Goal: Task Accomplishment & Management: Manage account settings

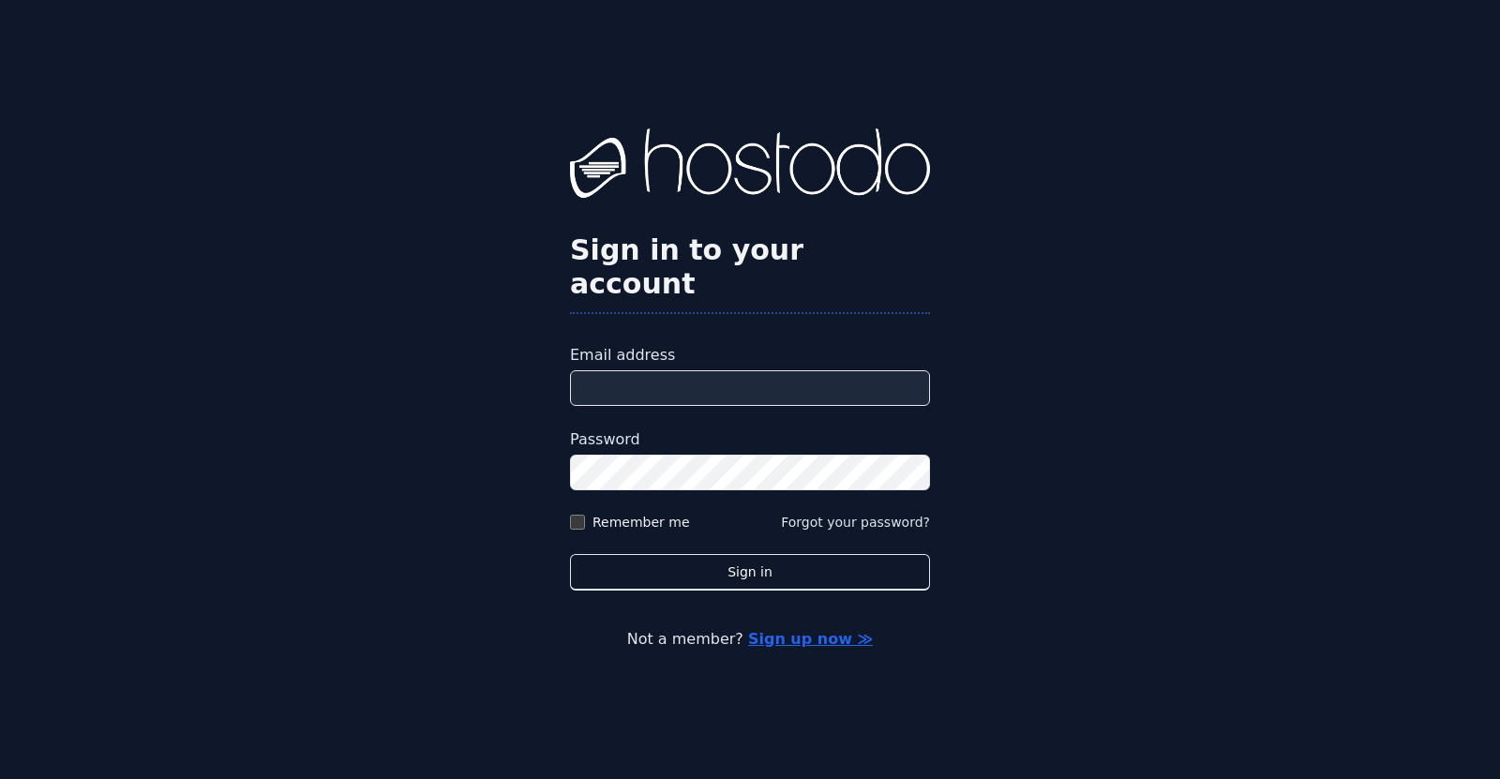
click at [1029, 370] on div "Sign in to your account Email address Password Remember me Forgot your password…" at bounding box center [750, 389] width 1500 height 779
click at [1064, 144] on div "Sign in to your account Email address Password Remember me Forgot your password…" at bounding box center [750, 389] width 1500 height 779
click at [1145, 348] on div "Sign in to your account Email address Password Remember me Forgot your password…" at bounding box center [750, 389] width 1500 height 779
click at [891, 373] on input "Email address" at bounding box center [750, 388] width 360 height 36
click at [891, 322] on div "Sign in to your account Email address Password Remember me Forgot your password…" at bounding box center [750, 358] width 360 height 461
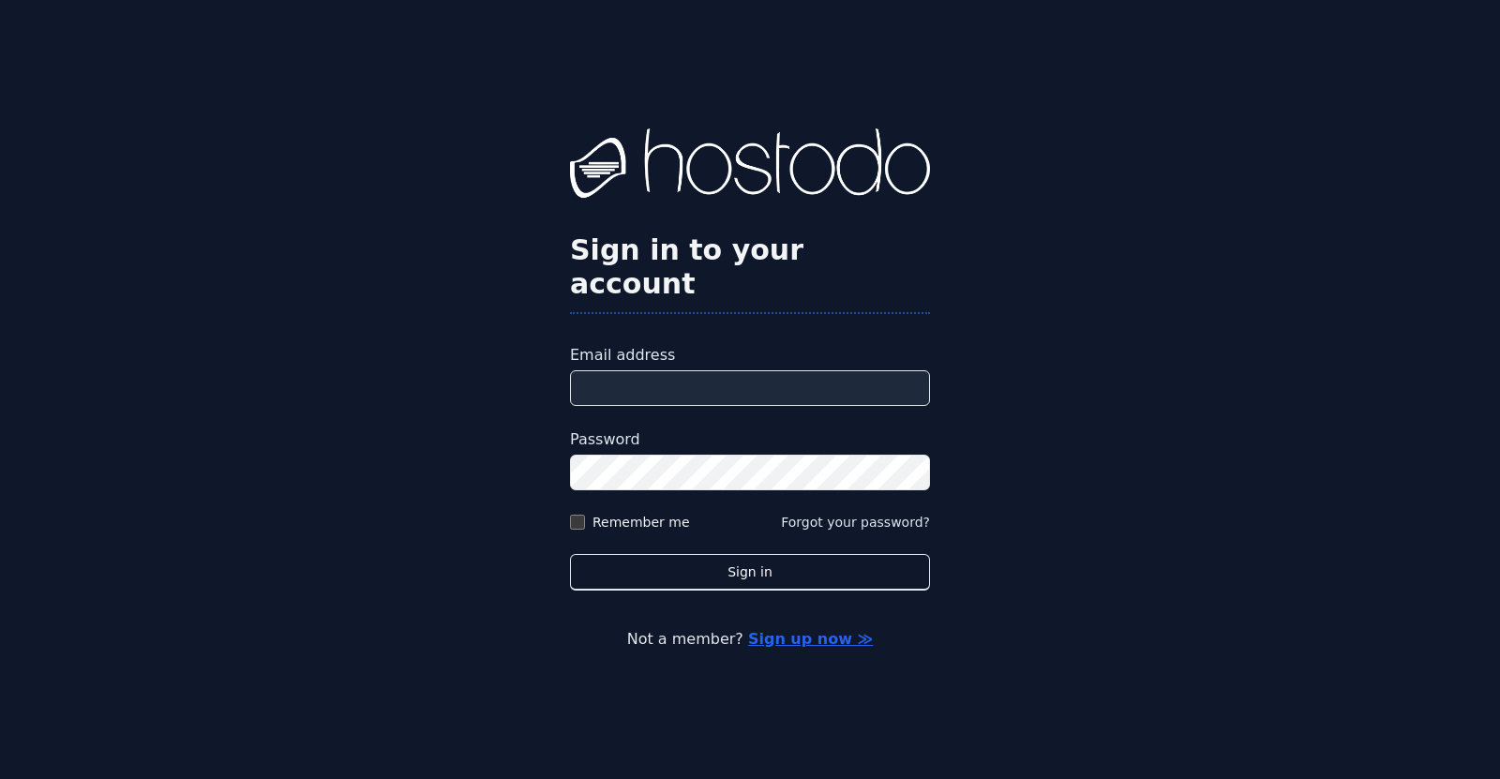
click at [894, 379] on input "Email address" at bounding box center [750, 388] width 360 height 36
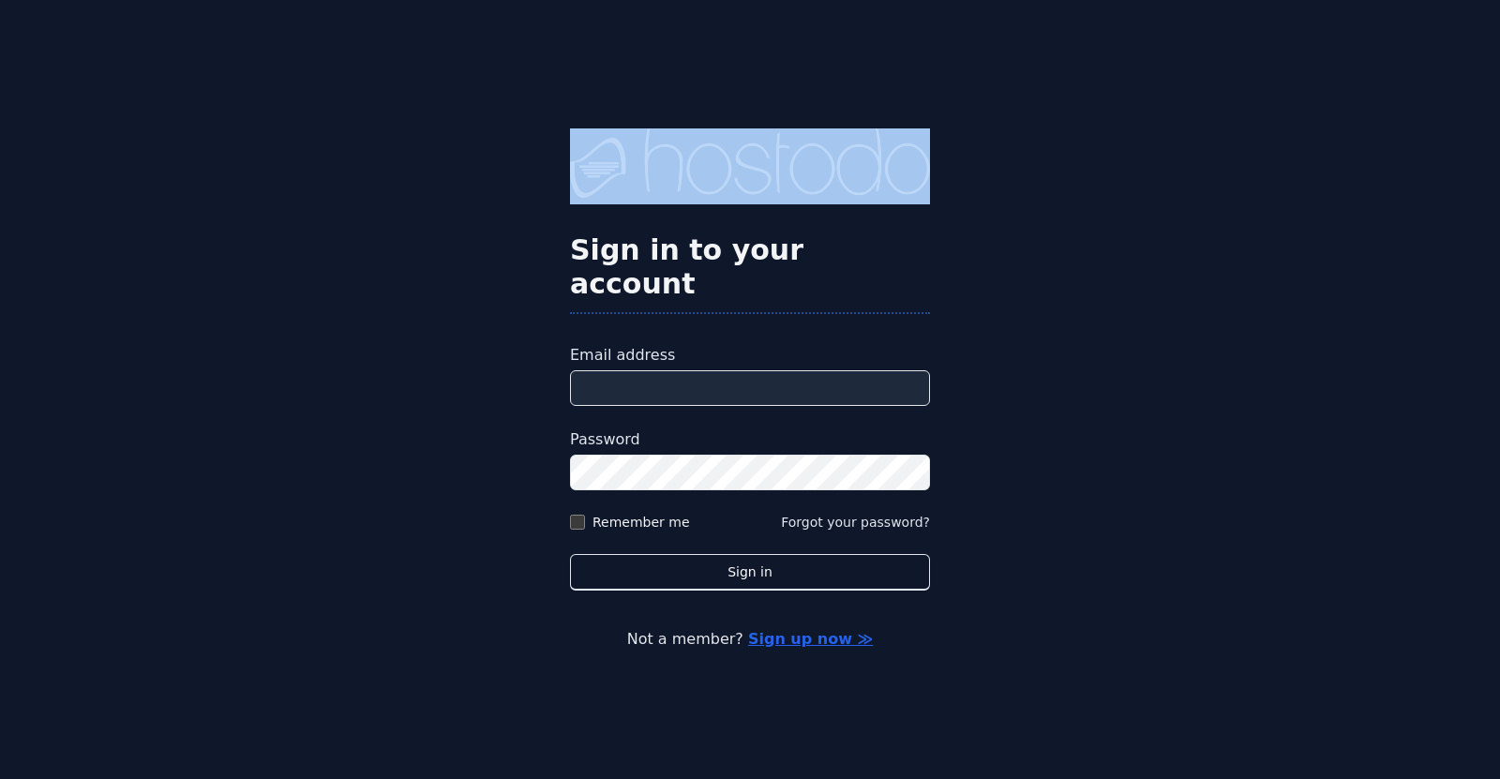
drag, startPoint x: 1024, startPoint y: 149, endPoint x: 418, endPoint y: 92, distance: 609.1
click at [418, 92] on div "Sign in to your account Email address Password Remember me Forgot your password…" at bounding box center [750, 389] width 1500 height 779
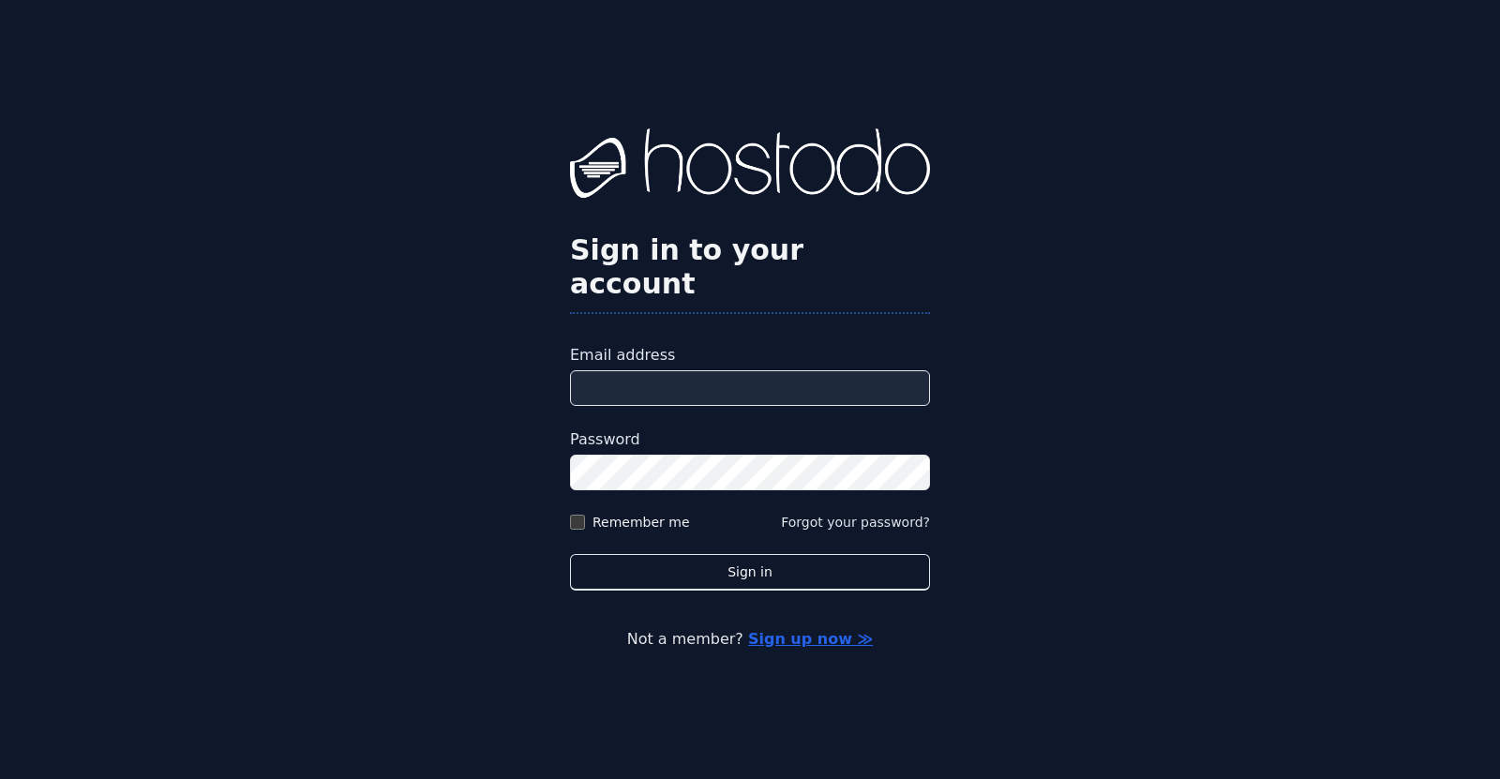
click at [391, 209] on div "Sign in to your account Email address Password Remember me Forgot your password…" at bounding box center [750, 389] width 1500 height 779
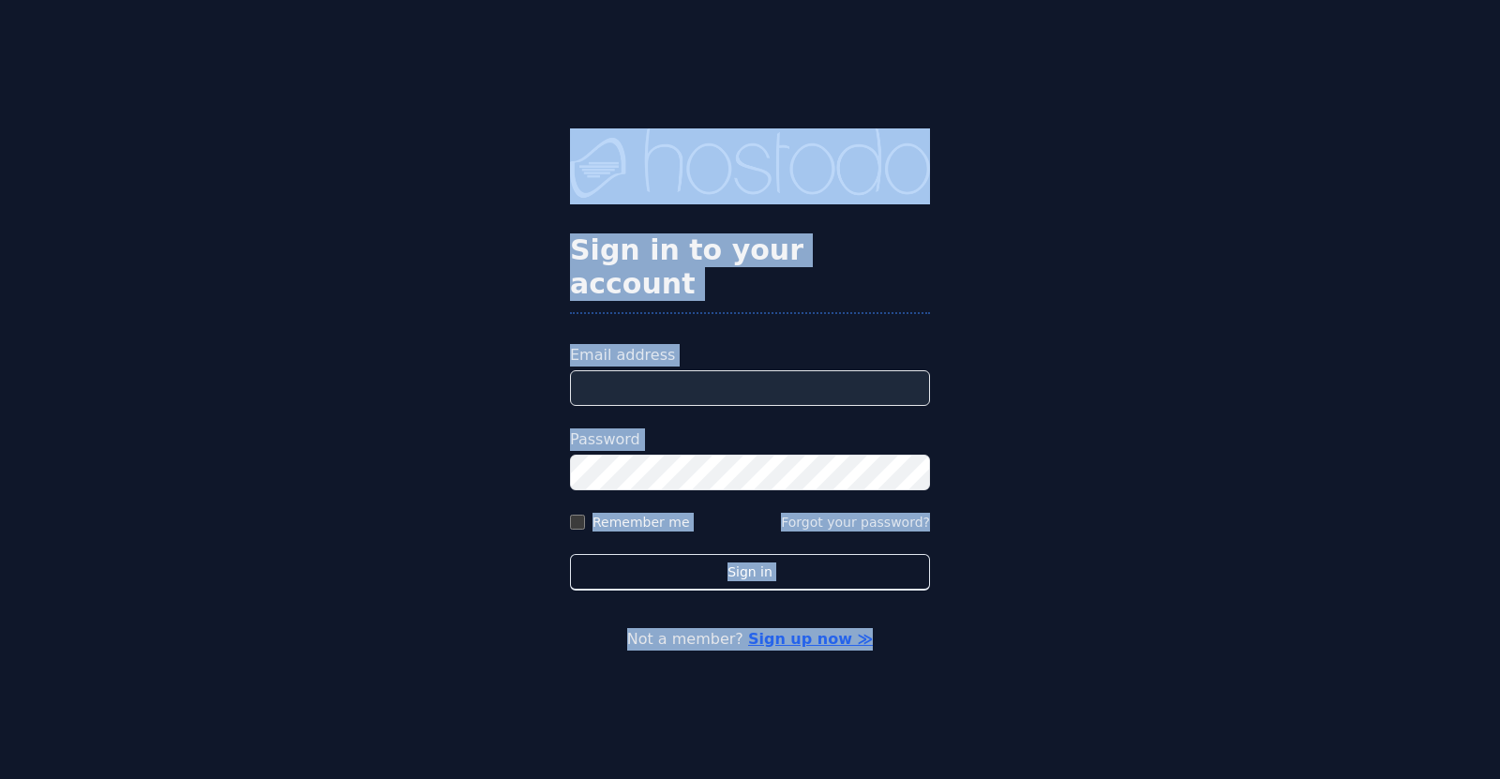
drag, startPoint x: 480, startPoint y: 115, endPoint x: 1214, endPoint y: 404, distance: 788.6
click at [1214, 404] on div "Sign in to your account Email address Password Remember me Forgot your password…" at bounding box center [750, 389] width 1500 height 779
drag, startPoint x: 1052, startPoint y: 365, endPoint x: 668, endPoint y: -14, distance: 538.8
click at [668, 0] on html "Sign in to your account Email address Password Remember me Forgot your password…" at bounding box center [750, 389] width 1500 height 779
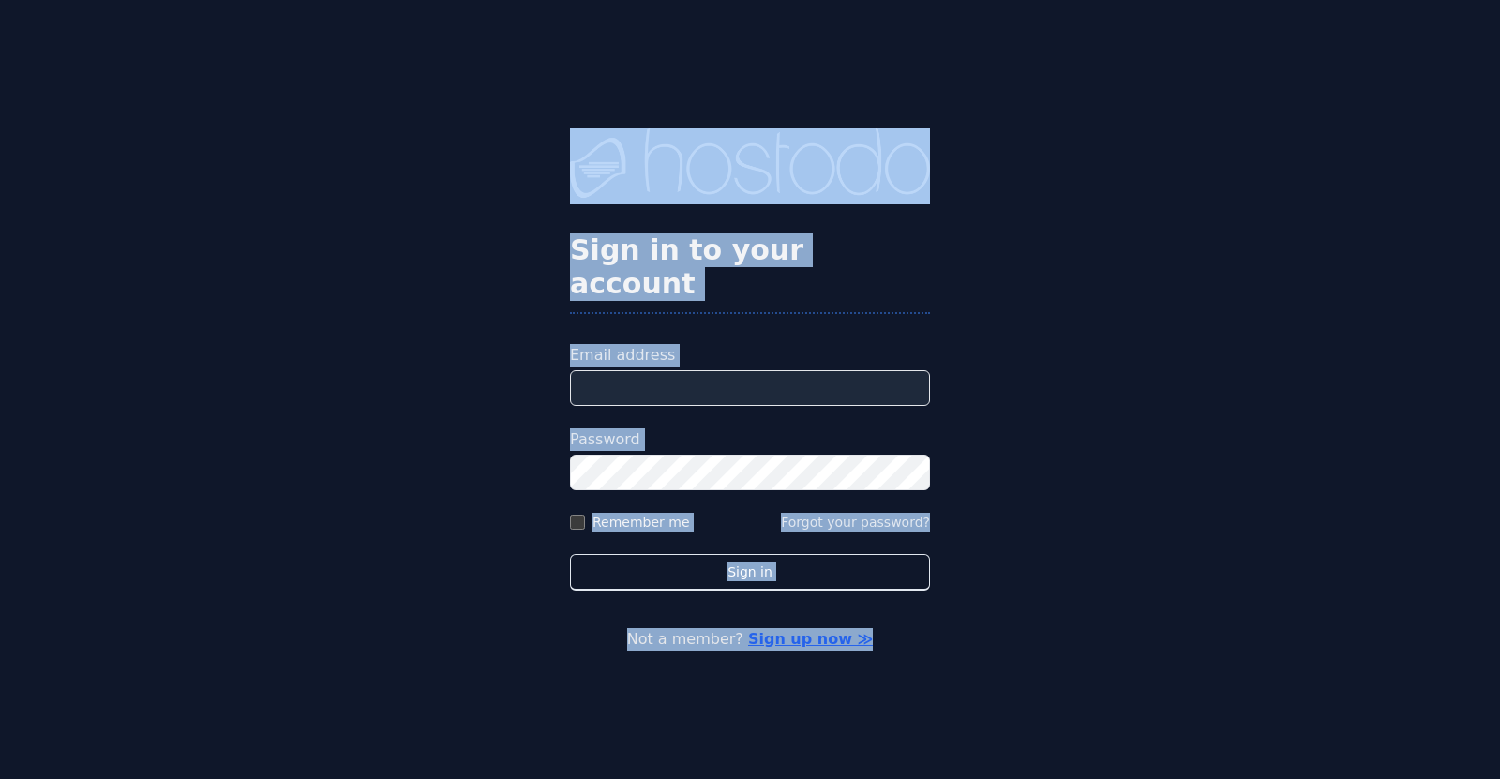
click at [190, 304] on div "Sign in to your account Email address Password Remember me Forgot your password…" at bounding box center [750, 389] width 1500 height 779
